Goal: Task Accomplishment & Management: Manage account settings

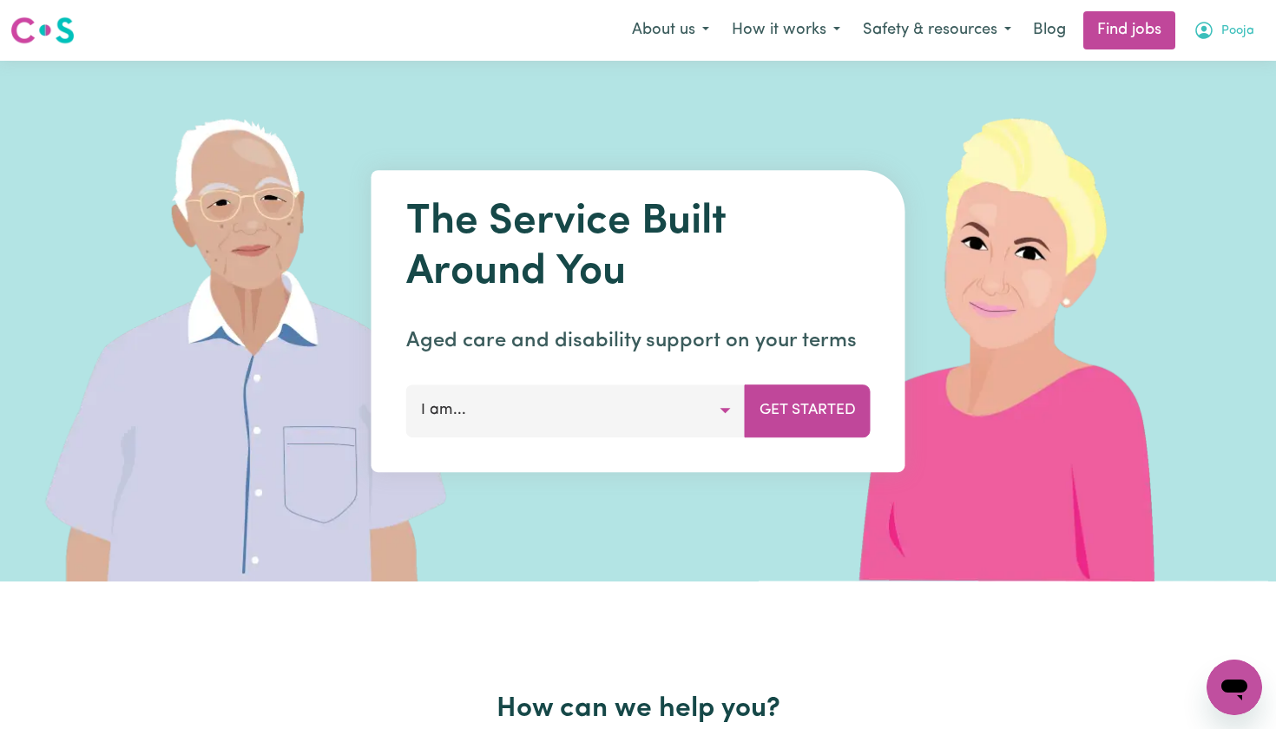
click at [1219, 30] on button "Pooja" at bounding box center [1223, 30] width 83 height 36
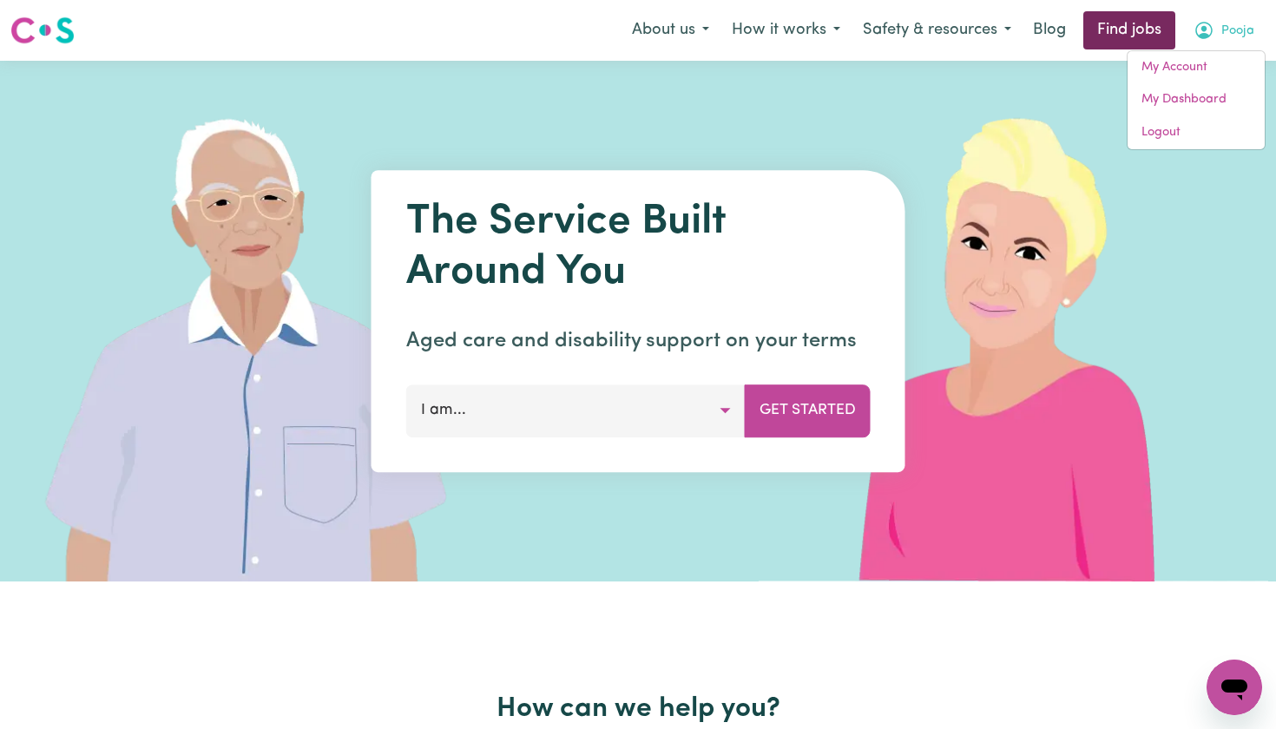
click at [1140, 23] on link "Find jobs" at bounding box center [1129, 30] width 92 height 38
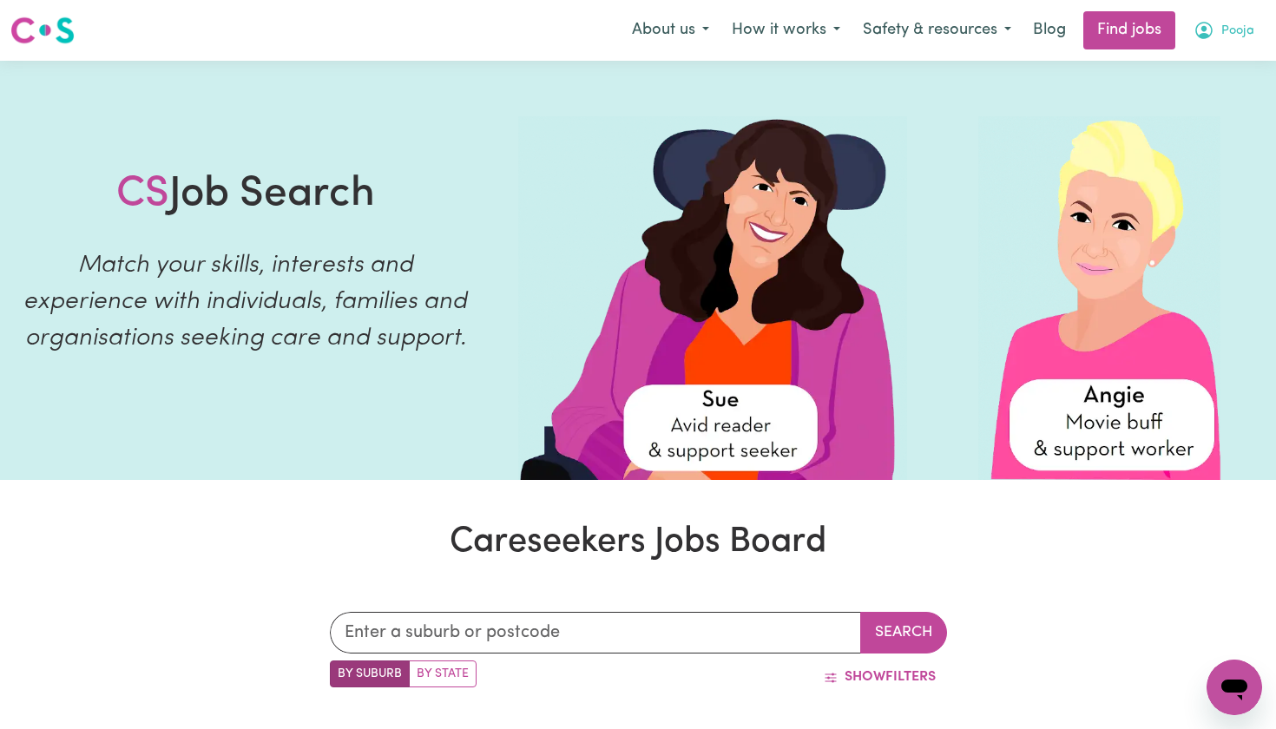
click at [1241, 12] on button "Pooja" at bounding box center [1223, 30] width 83 height 36
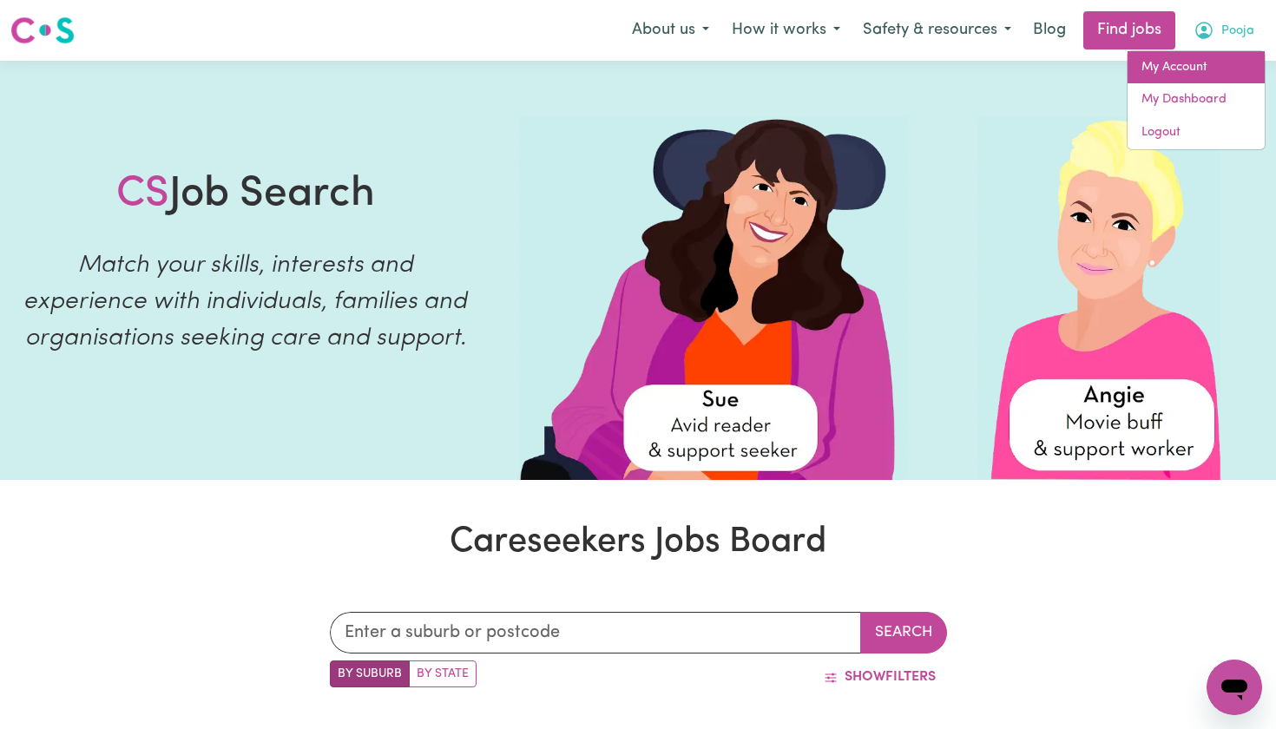
click at [1177, 60] on link "My Account" at bounding box center [1196, 67] width 137 height 33
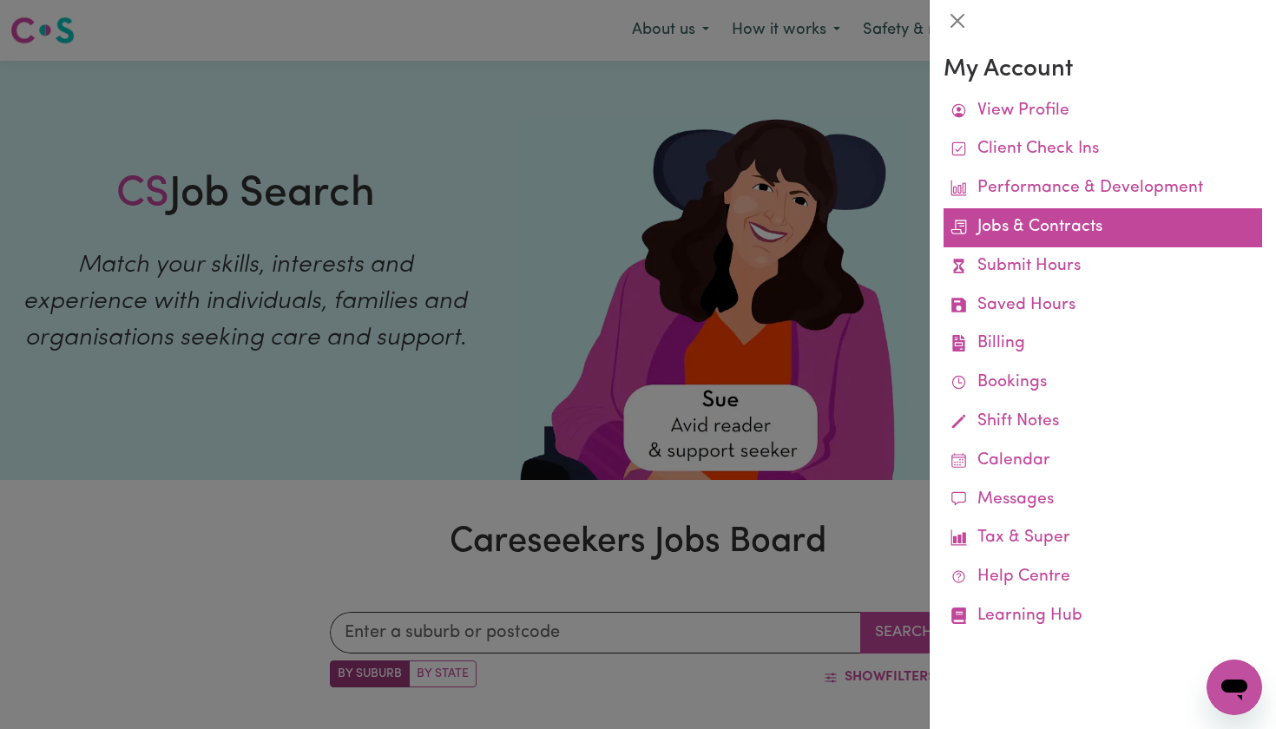
click at [996, 235] on link "Jobs & Contracts" at bounding box center [1103, 227] width 319 height 39
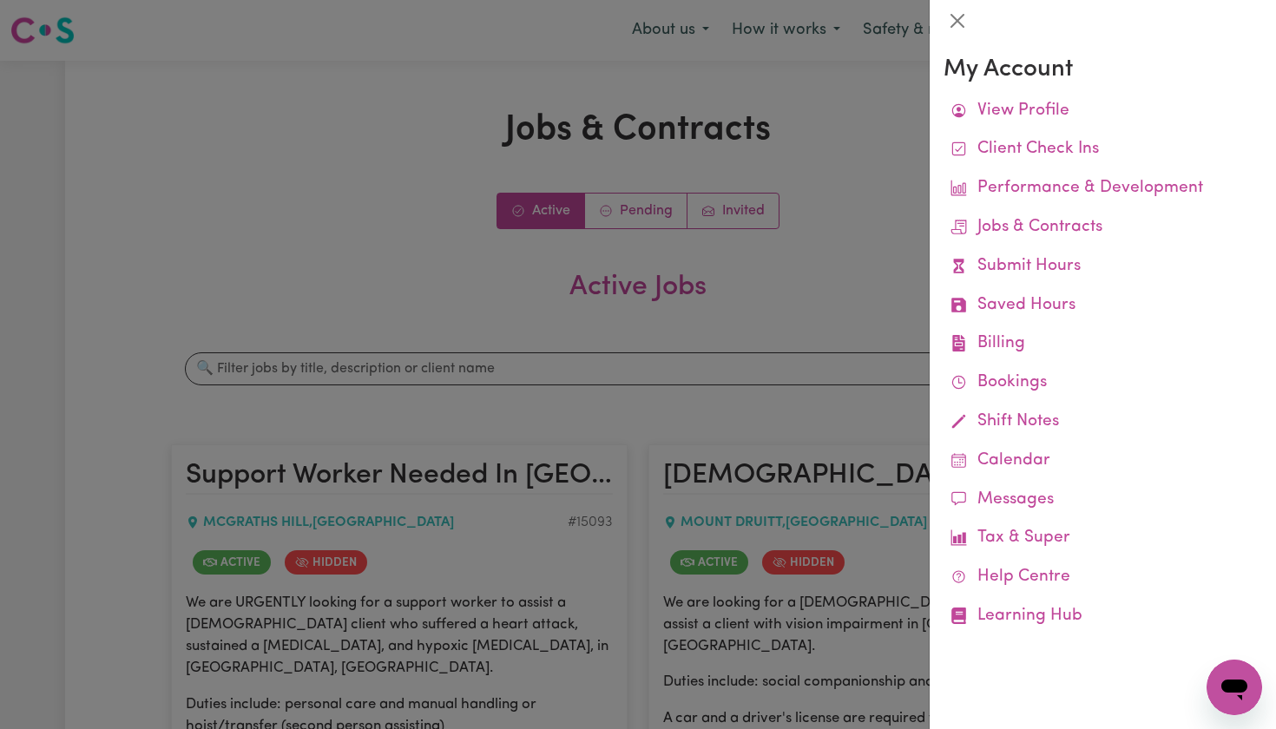
click at [882, 181] on div at bounding box center [638, 364] width 1276 height 729
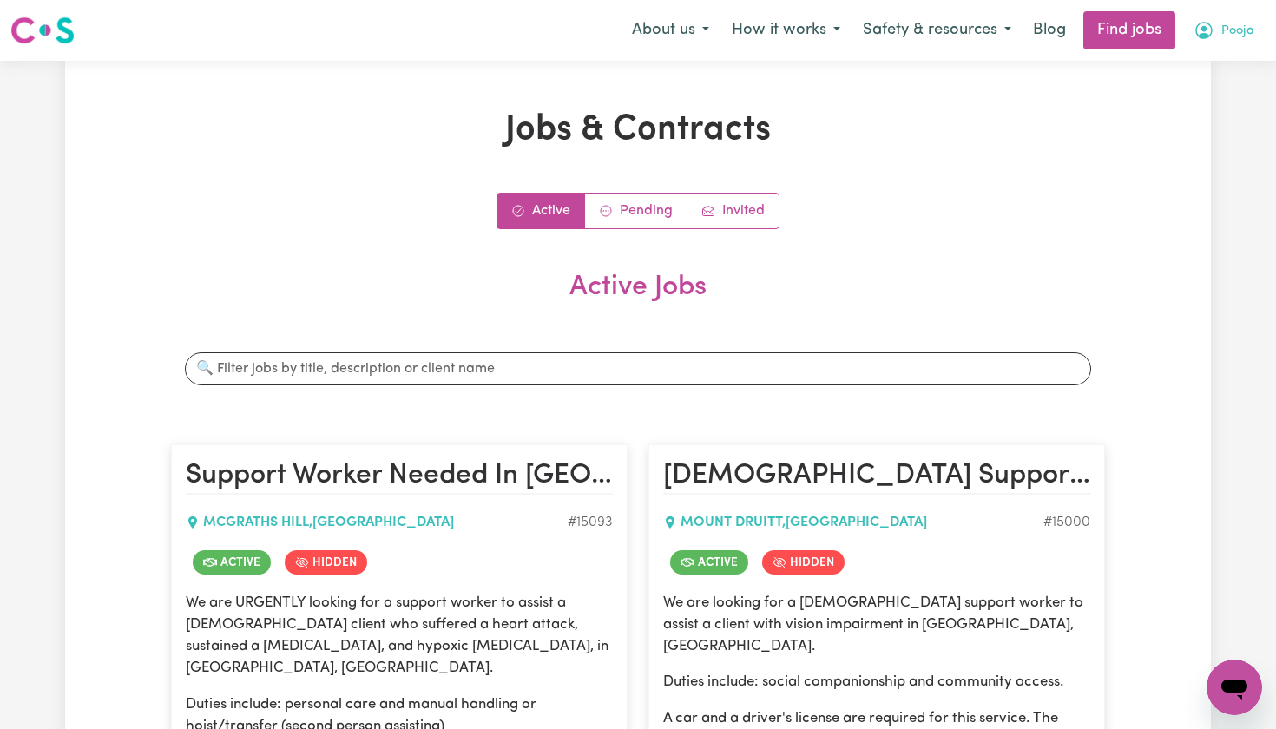
click at [1202, 34] on icon "My Account" at bounding box center [1203, 30] width 17 height 17
click at [1184, 69] on link "My Account" at bounding box center [1196, 67] width 137 height 33
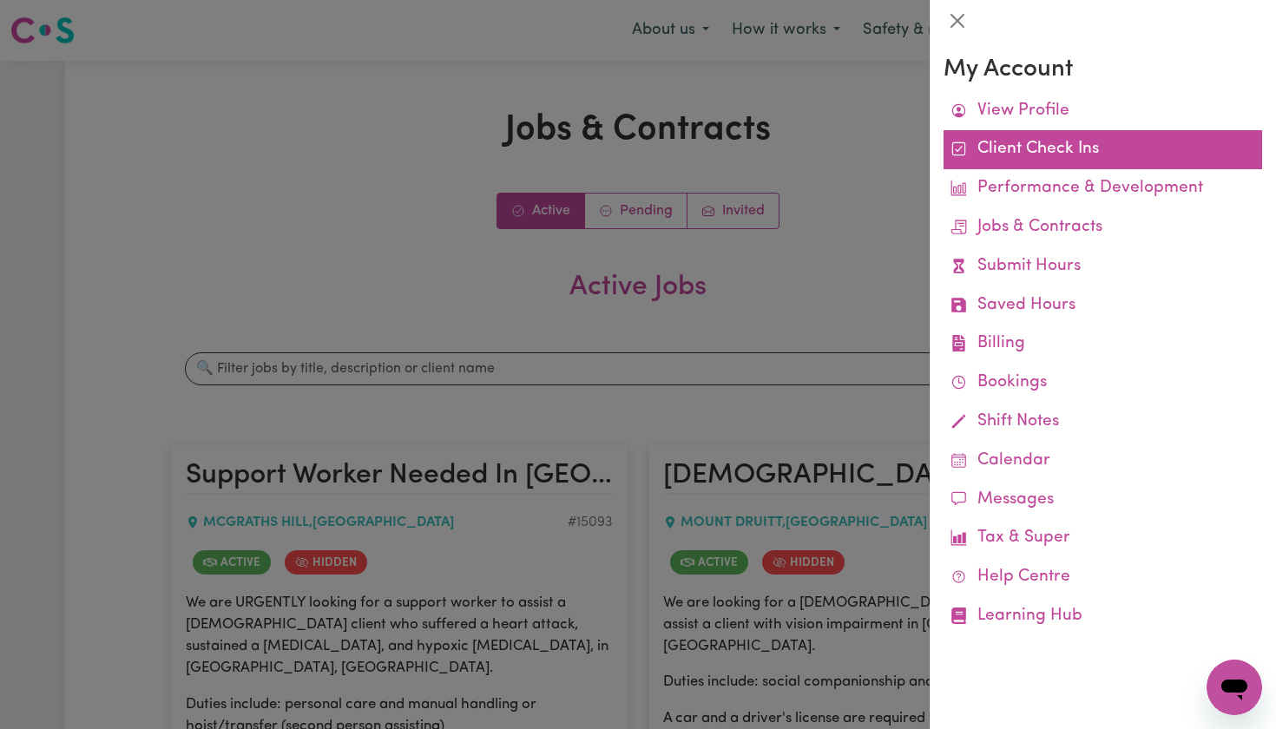
click at [1038, 148] on link "Client Check Ins" at bounding box center [1103, 149] width 319 height 39
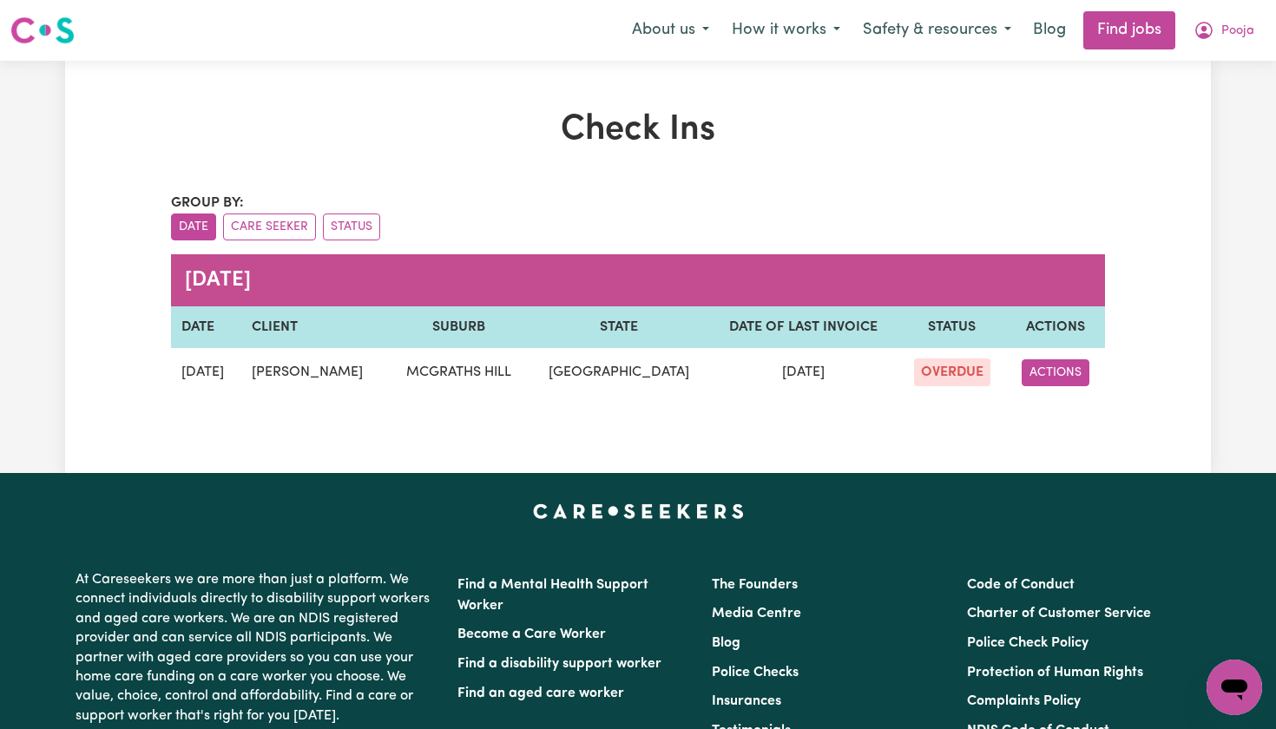
click at [1055, 373] on button "ACTIONS" at bounding box center [1056, 372] width 68 height 27
click at [1057, 423] on link "EDIT" at bounding box center [1092, 413] width 137 height 35
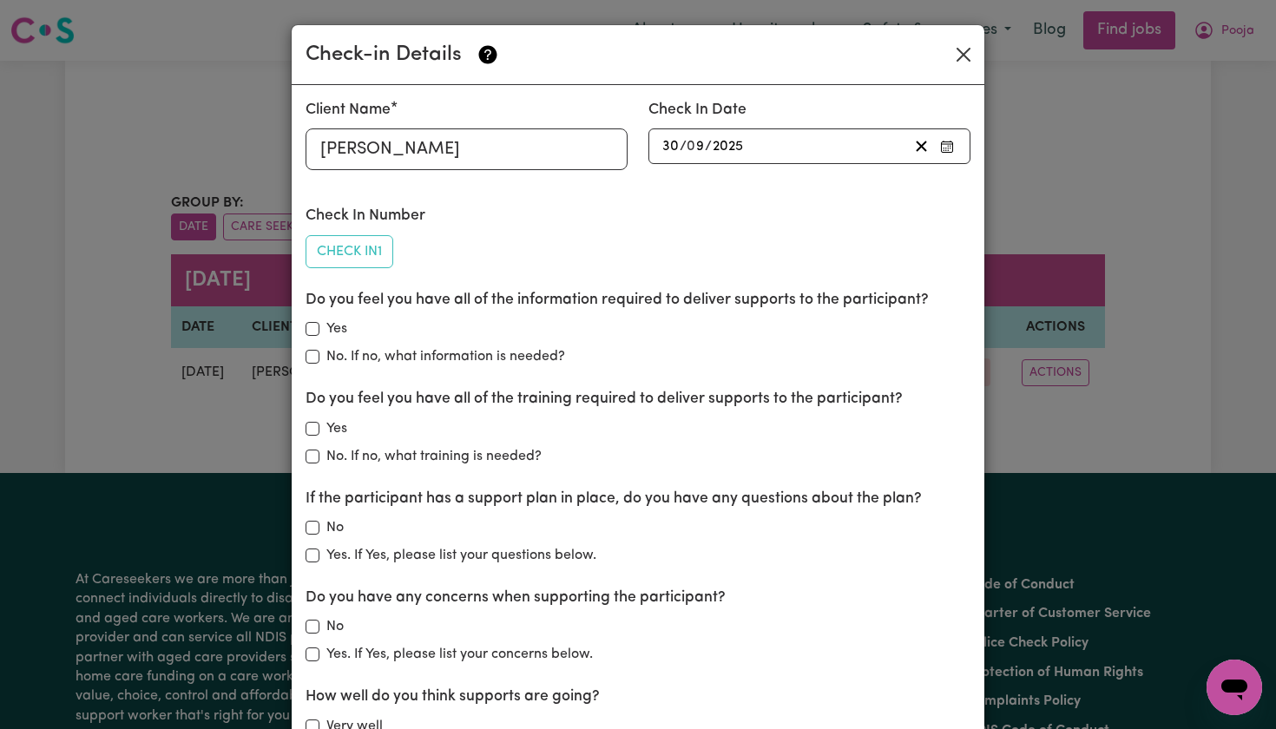
click at [965, 44] on button "Close" at bounding box center [964, 55] width 28 height 28
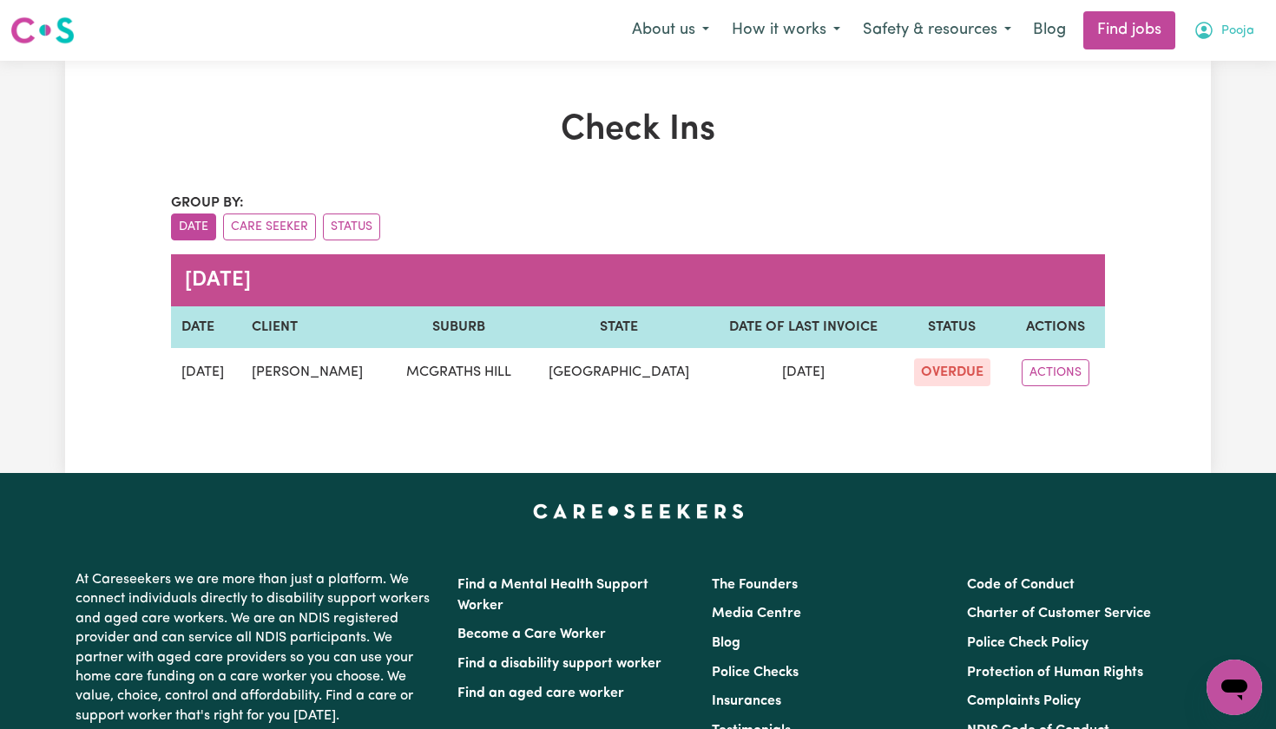
click at [1207, 30] on icon "My Account" at bounding box center [1204, 29] width 5 height 6
click at [1200, 83] on link "My Dashboard" at bounding box center [1196, 99] width 137 height 33
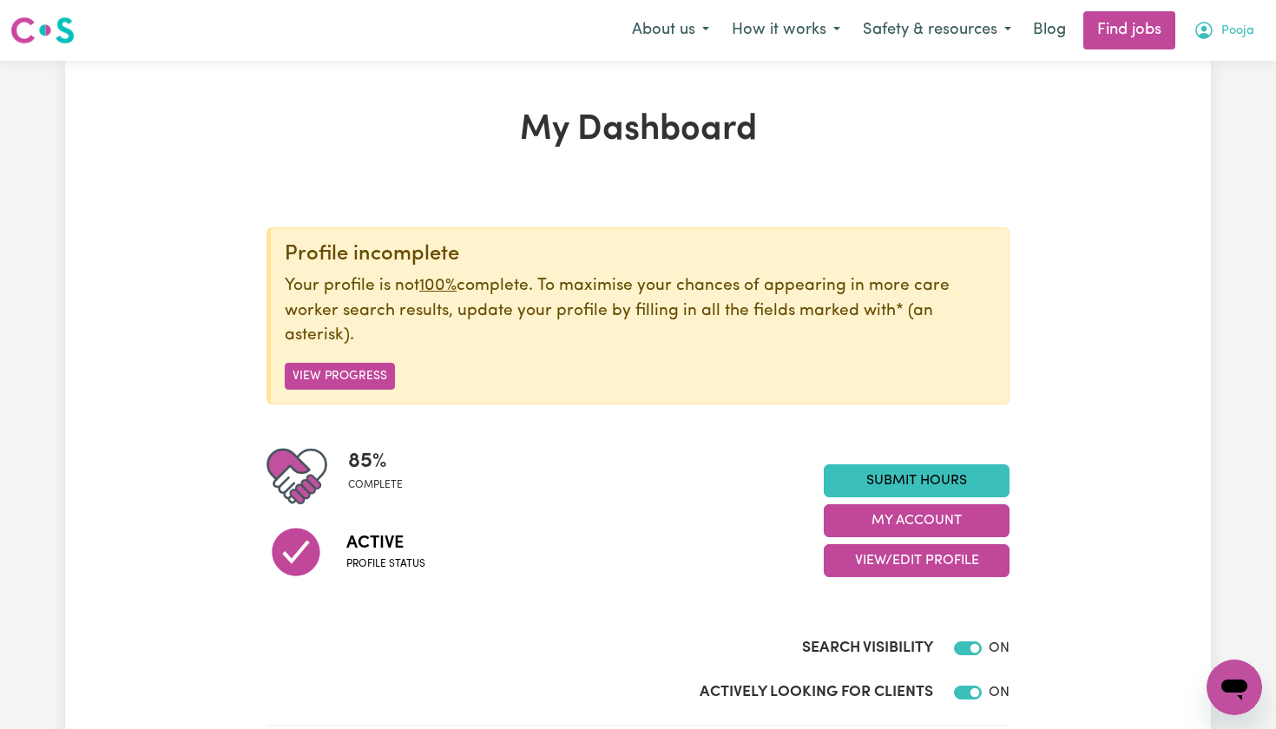
click at [1238, 43] on button "Pooja" at bounding box center [1223, 30] width 83 height 36
click at [1182, 99] on link "My Dashboard" at bounding box center [1196, 99] width 137 height 33
click at [1206, 35] on icon "My Account" at bounding box center [1203, 30] width 17 height 17
click at [1190, 62] on link "My Account" at bounding box center [1196, 67] width 137 height 33
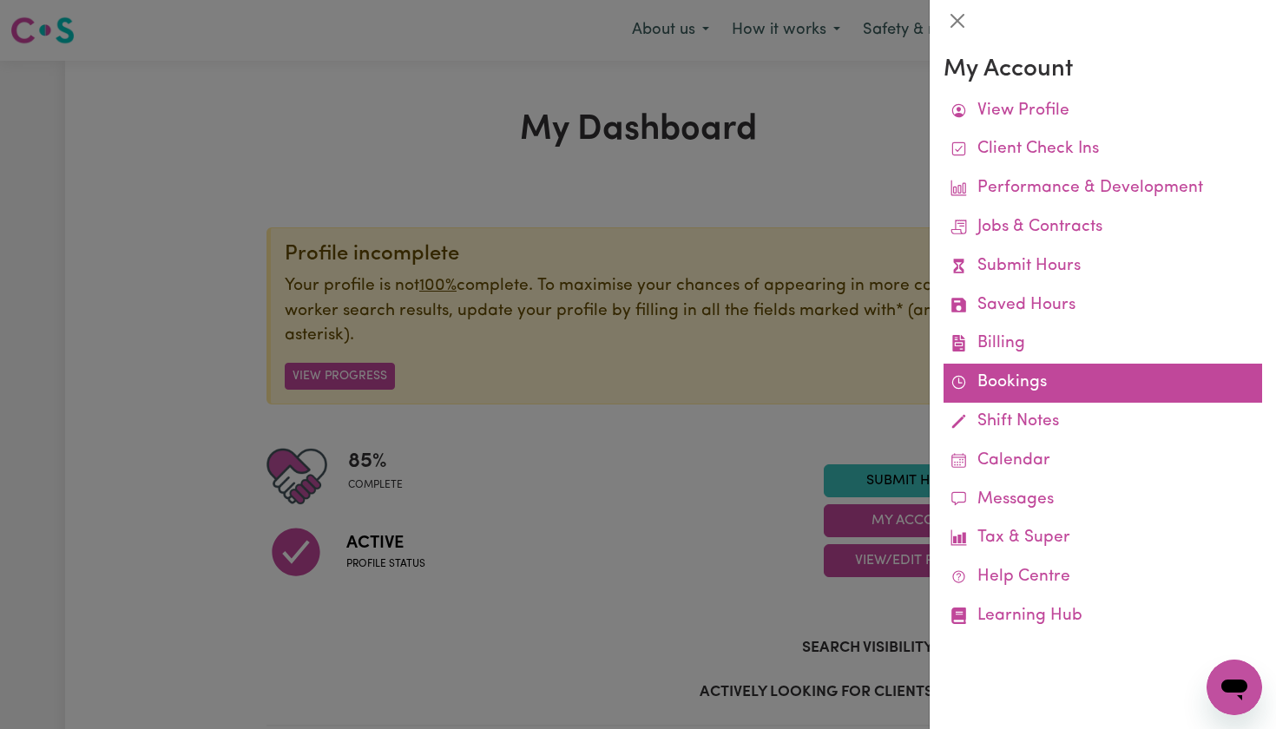
click at [1006, 369] on link "Bookings" at bounding box center [1103, 383] width 319 height 39
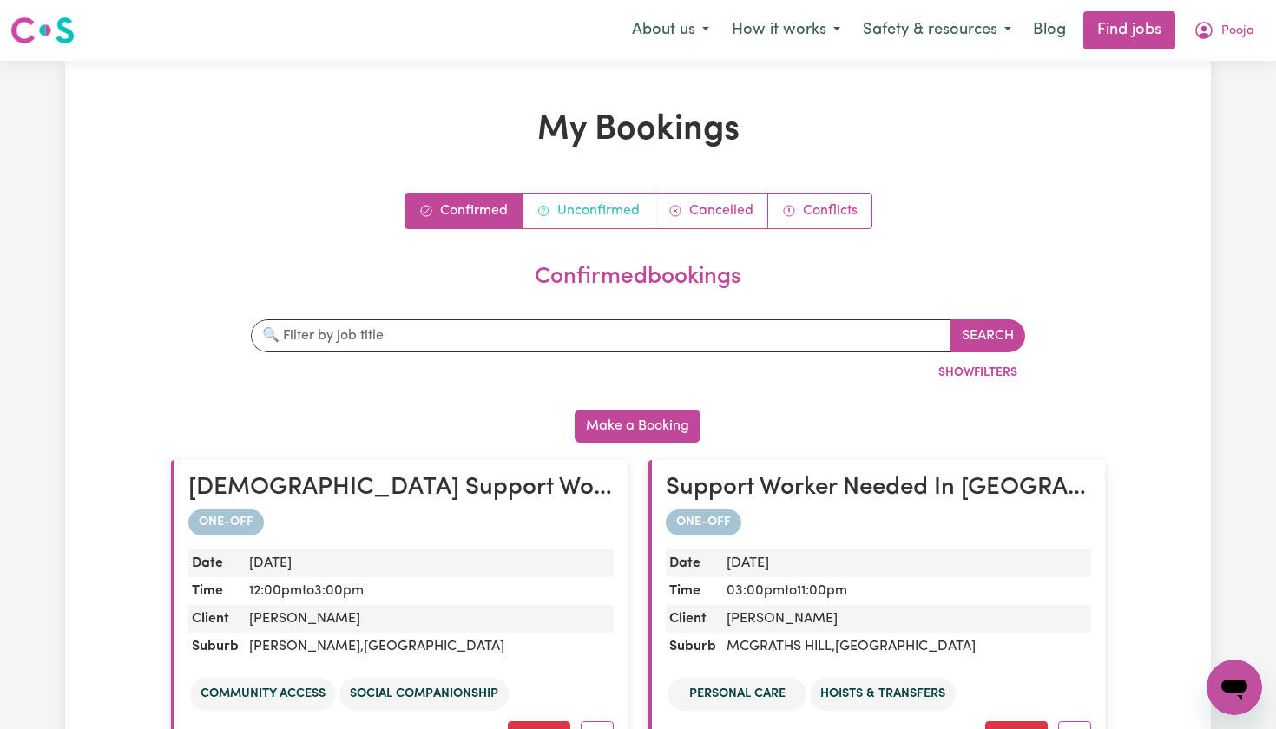
click at [611, 212] on link "Unconfirmed" at bounding box center [589, 211] width 132 height 35
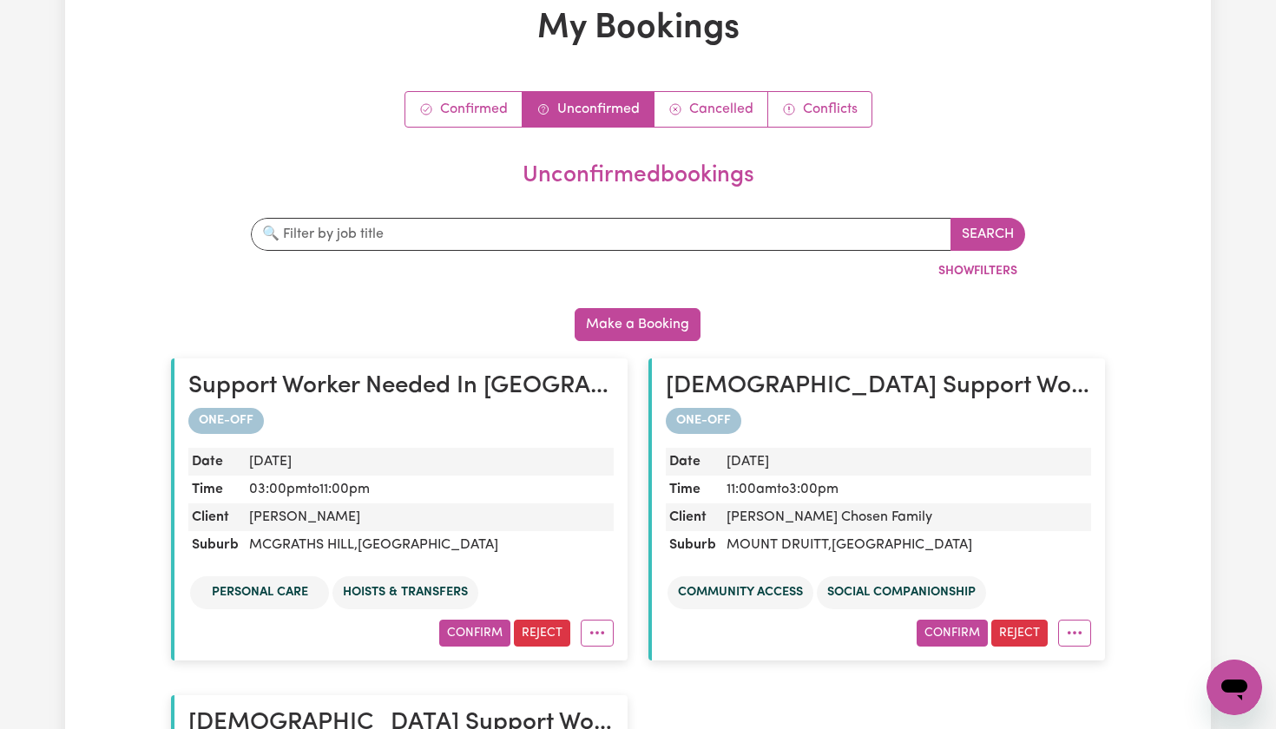
scroll to position [96, 0]
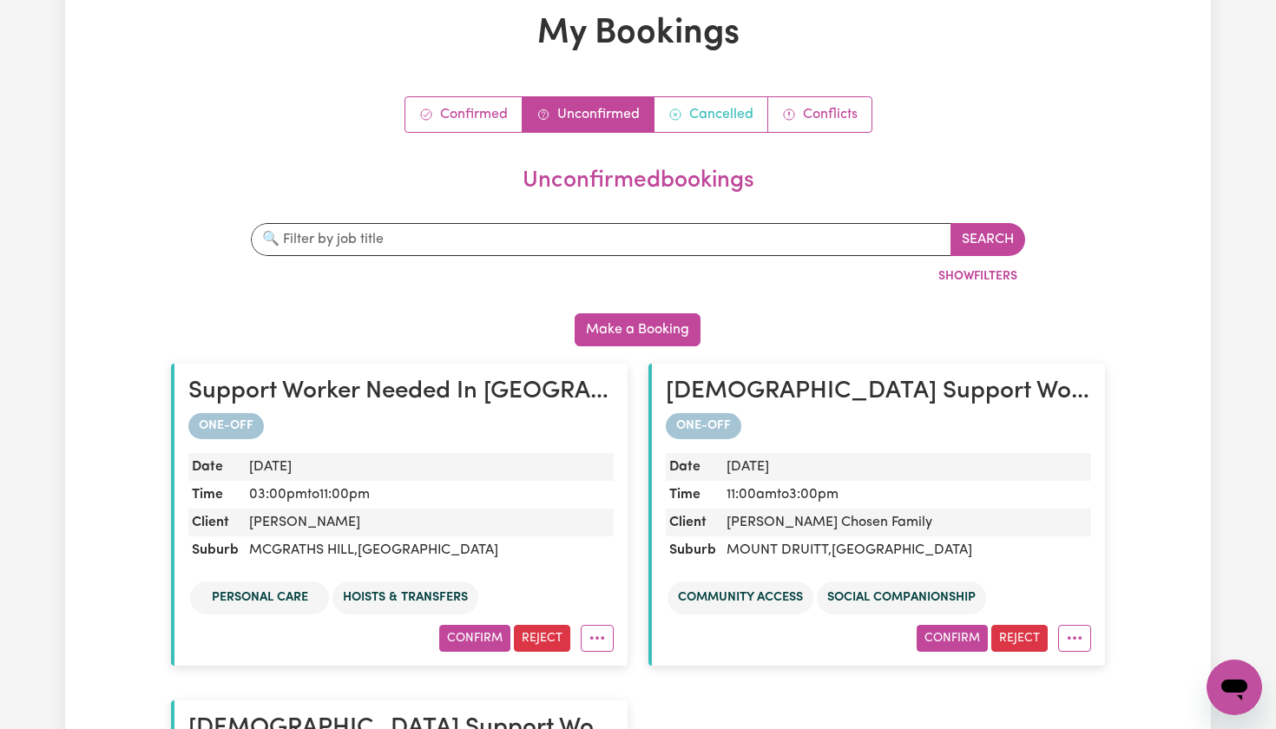
click at [711, 117] on link "Cancelled" at bounding box center [712, 114] width 114 height 35
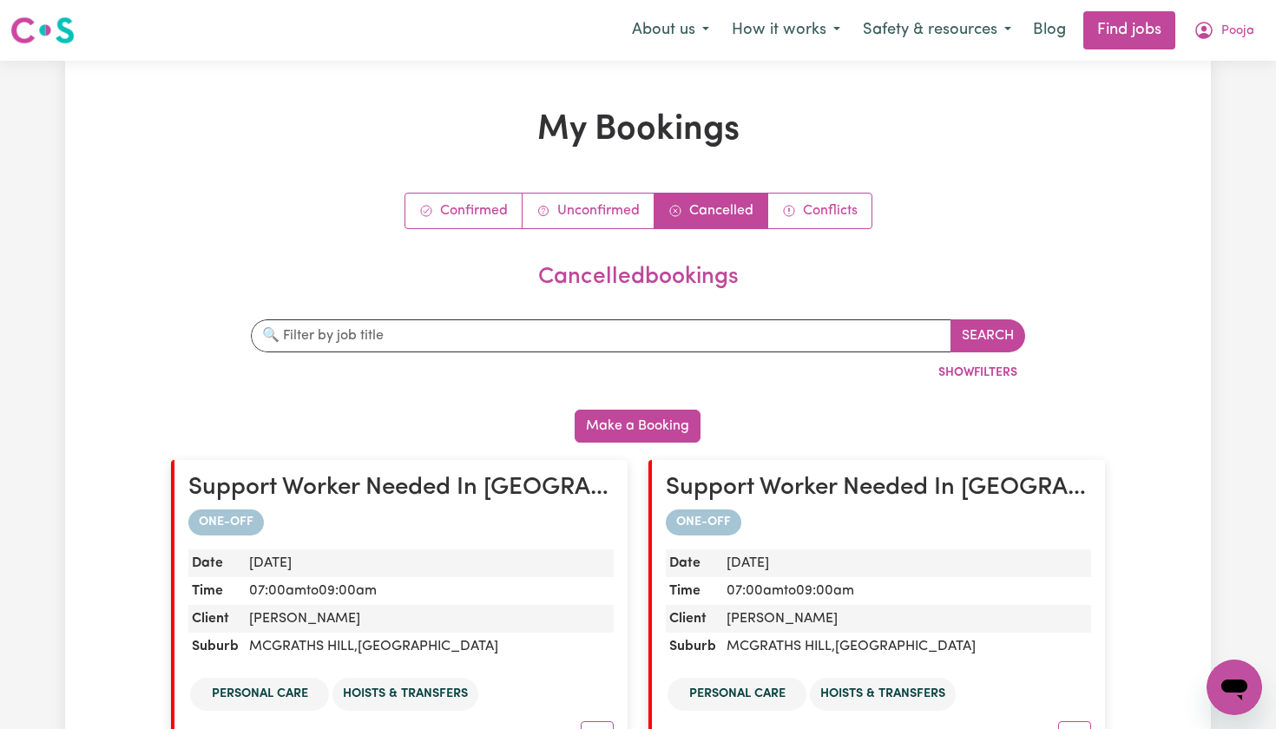
scroll to position [0, 0]
click at [1206, 36] on icon "My Account" at bounding box center [1203, 30] width 17 height 17
click at [1209, 32] on icon "My Account" at bounding box center [1204, 30] width 21 height 21
click at [1187, 66] on link "My Account" at bounding box center [1196, 67] width 137 height 33
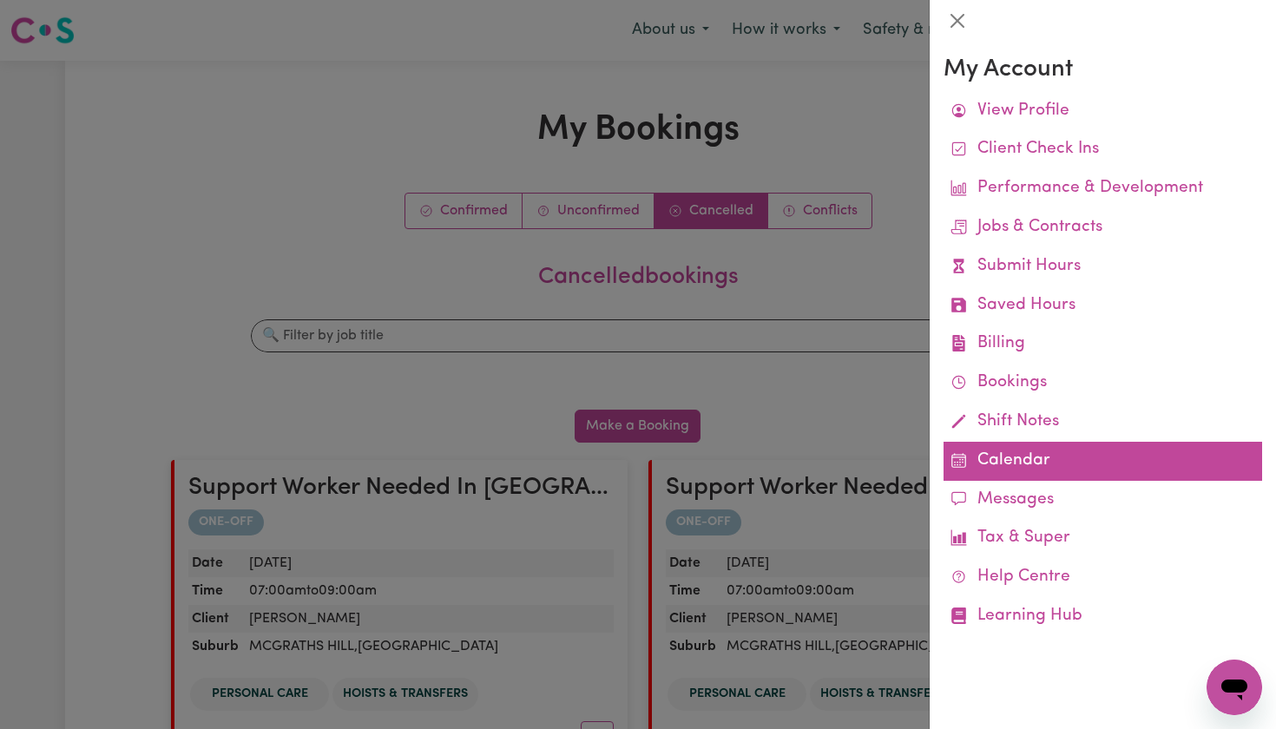
click at [989, 461] on link "Calendar" at bounding box center [1103, 461] width 319 height 39
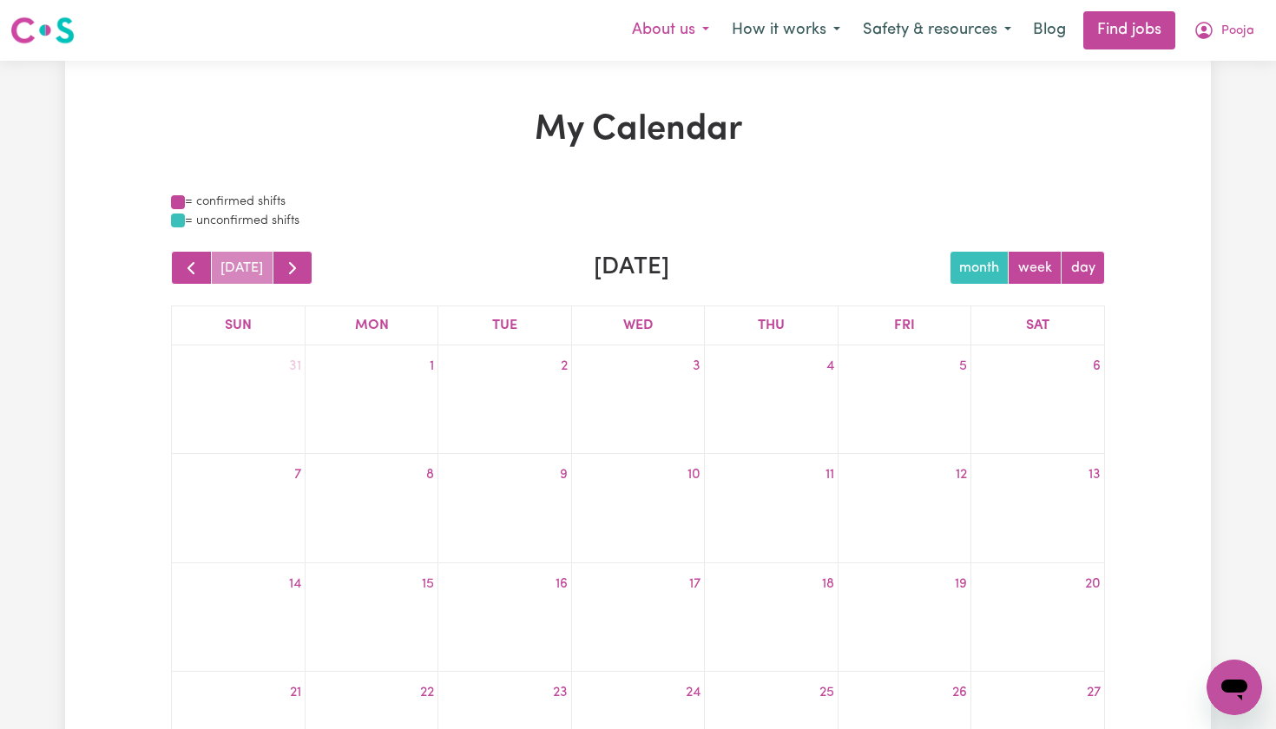
click at [678, 30] on button "About us" at bounding box center [671, 30] width 100 height 36
